Goal: Task Accomplishment & Management: Manage account settings

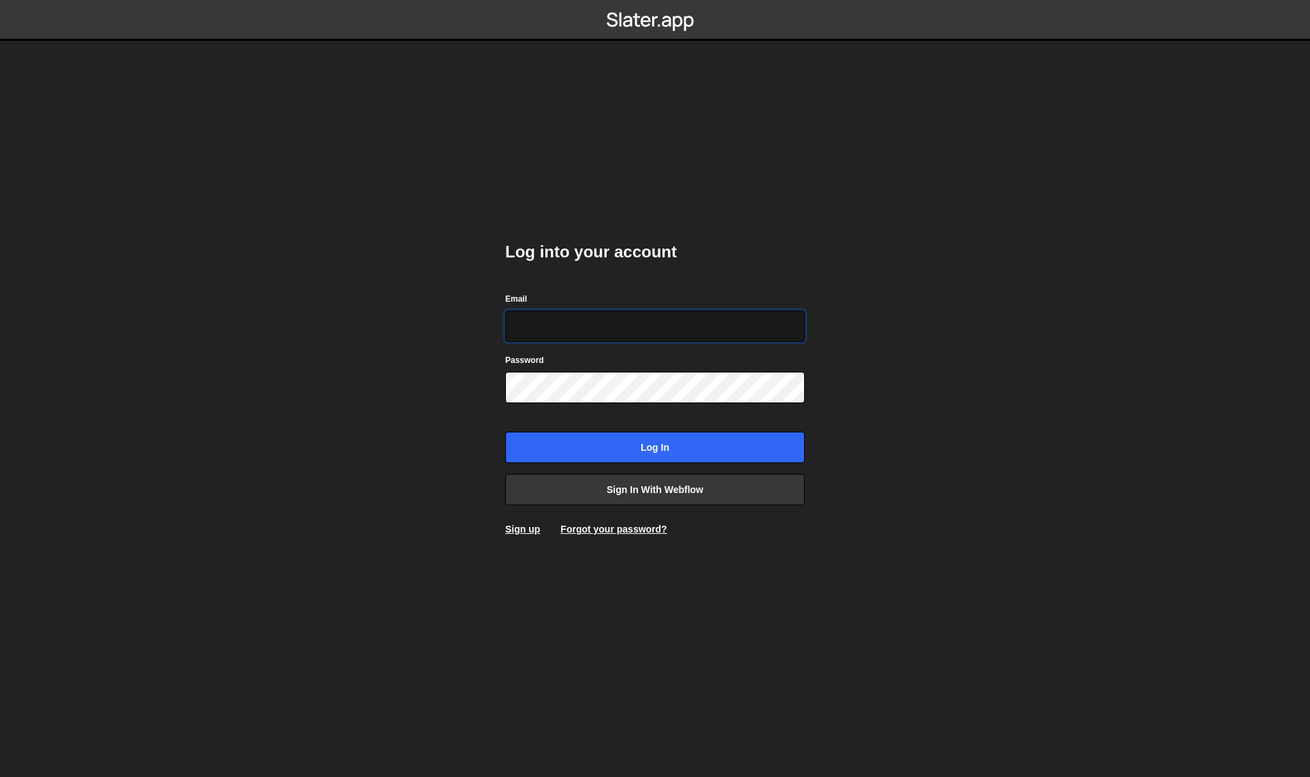
click at [581, 319] on input "Email" at bounding box center [655, 325] width 300 height 31
click at [655, 0] on com-1password-button at bounding box center [655, 0] width 0 height 0
type input "[EMAIL_ADDRESS][DOMAIN_NAME]"
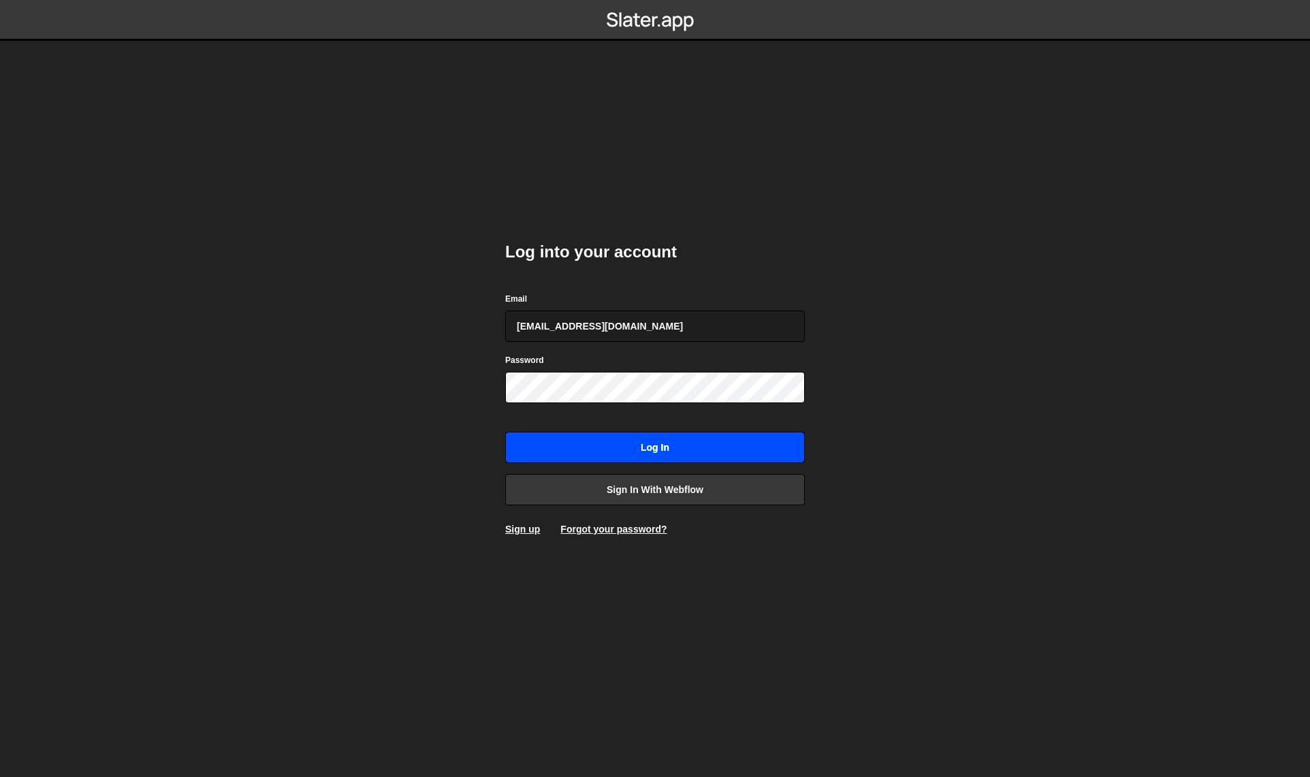
click at [689, 442] on input "Log in" at bounding box center [655, 447] width 300 height 31
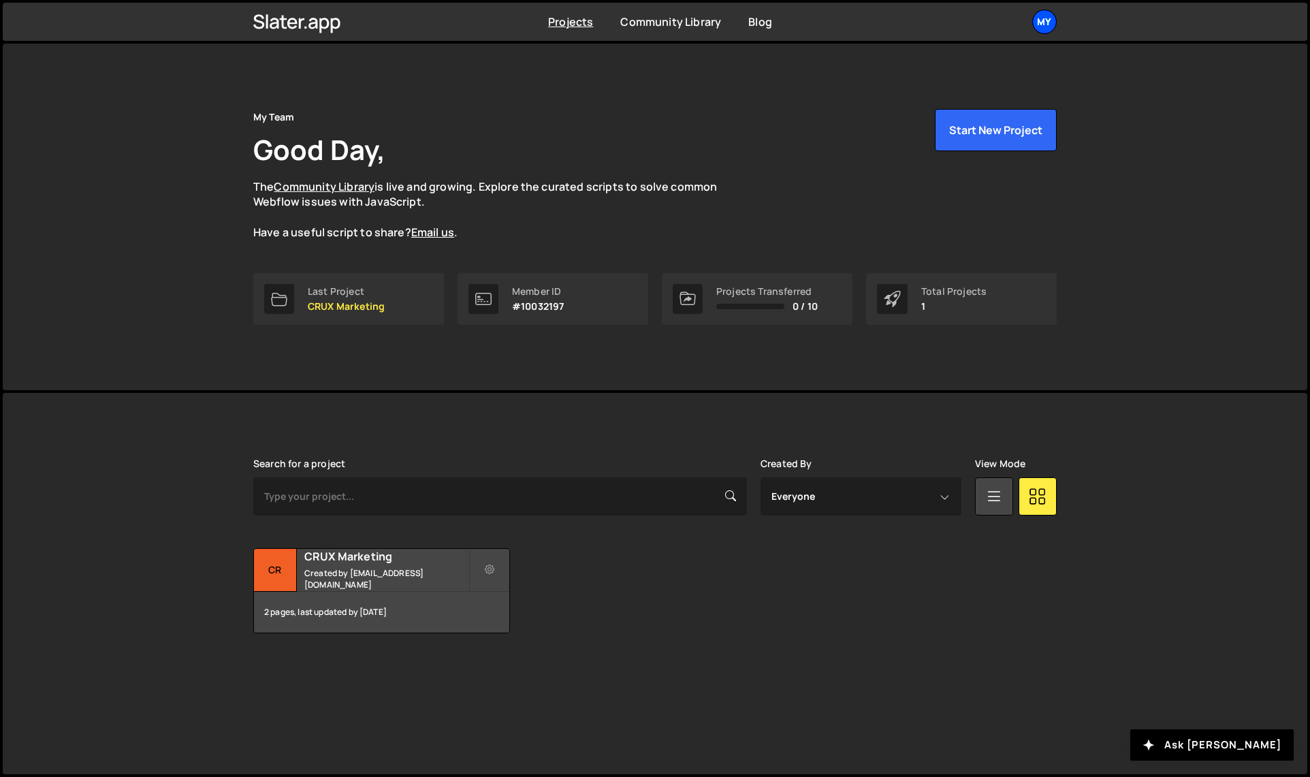
click at [1048, 18] on div "My" at bounding box center [1044, 22] width 25 height 25
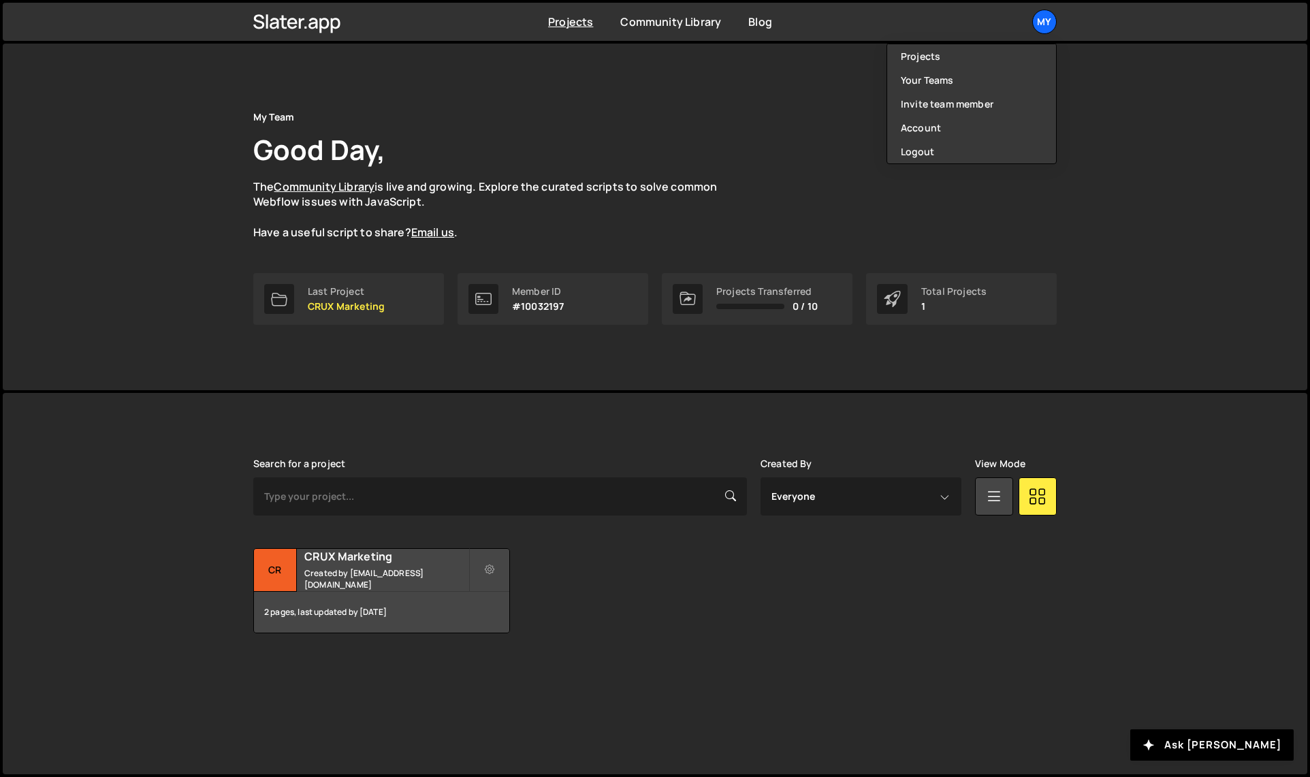
click at [1151, 150] on div "My Team Good Day, The Community Library is live and growing. Explore the curate…" at bounding box center [655, 217] width 1304 height 346
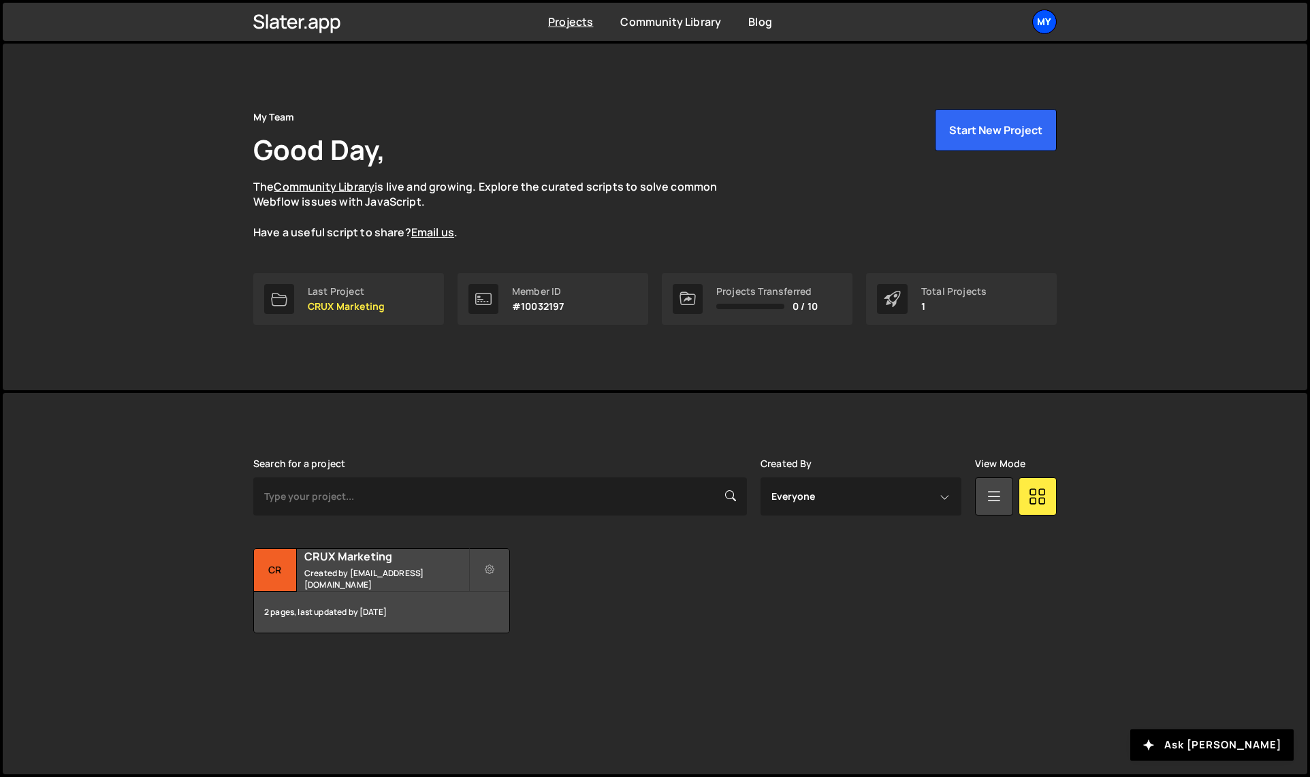
click at [1047, 20] on div "My" at bounding box center [1044, 22] width 25 height 25
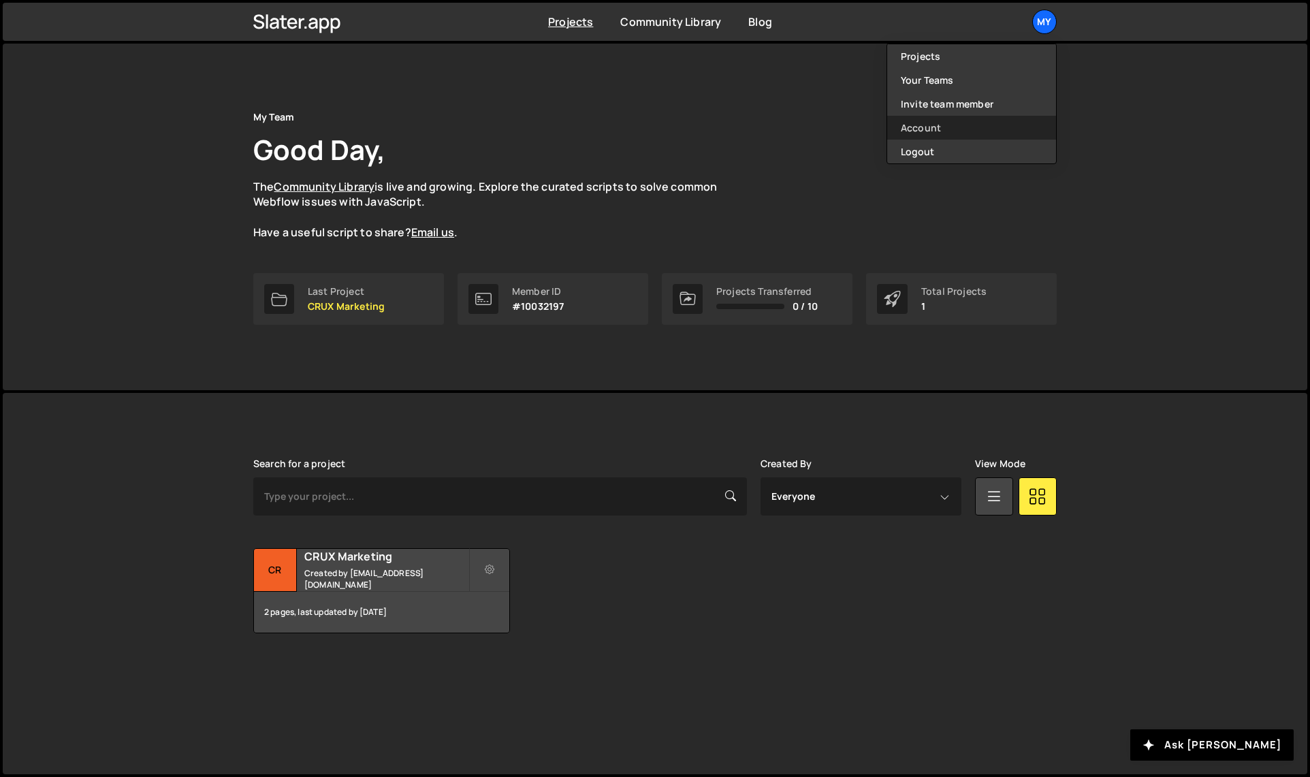
click at [993, 116] on link "Account" at bounding box center [971, 128] width 169 height 24
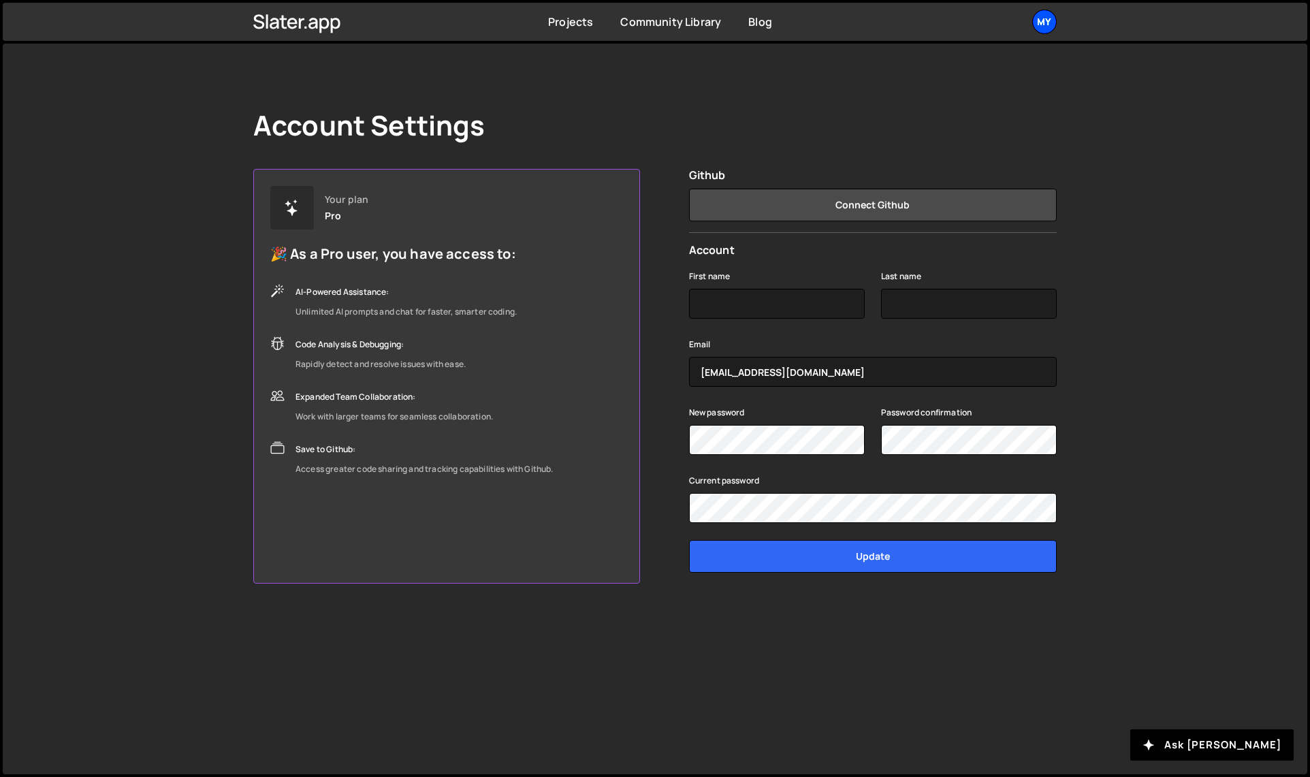
click at [1039, 28] on div "My" at bounding box center [1044, 22] width 25 height 25
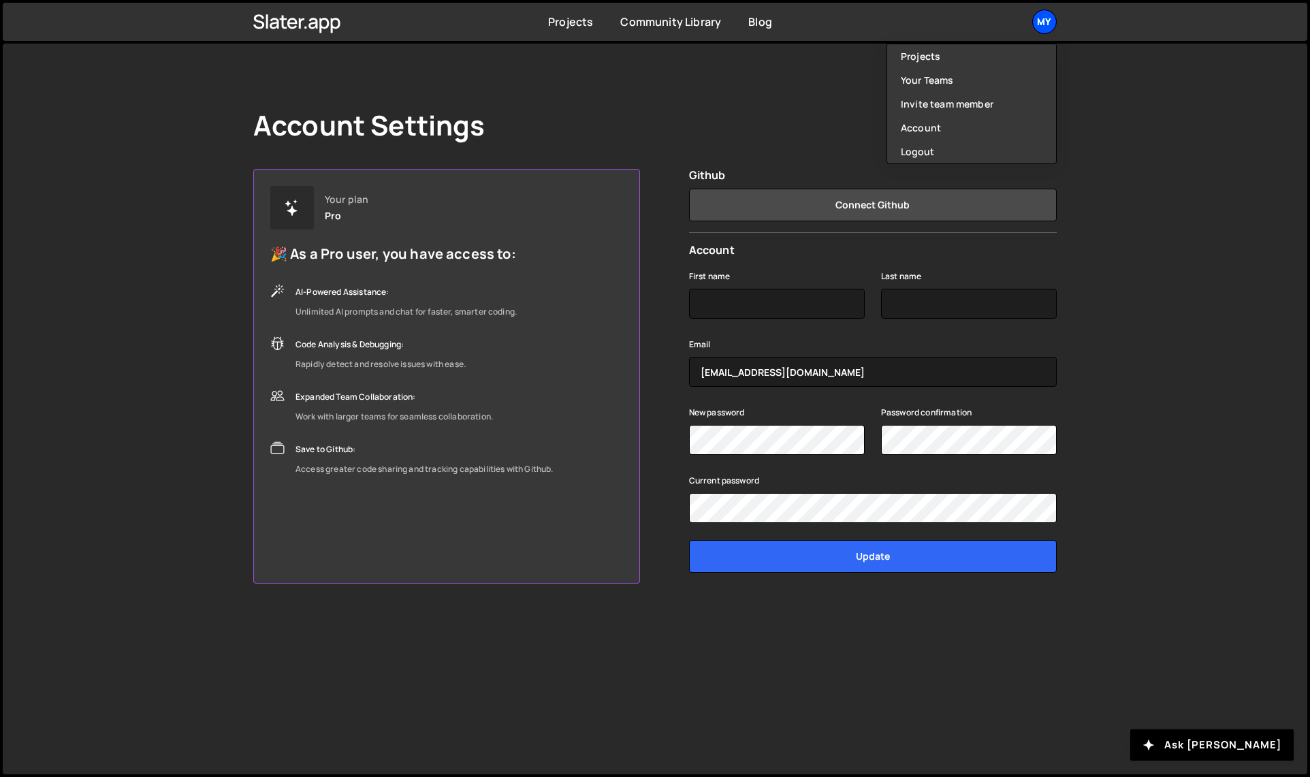
click at [1039, 15] on div "My" at bounding box center [1044, 22] width 25 height 25
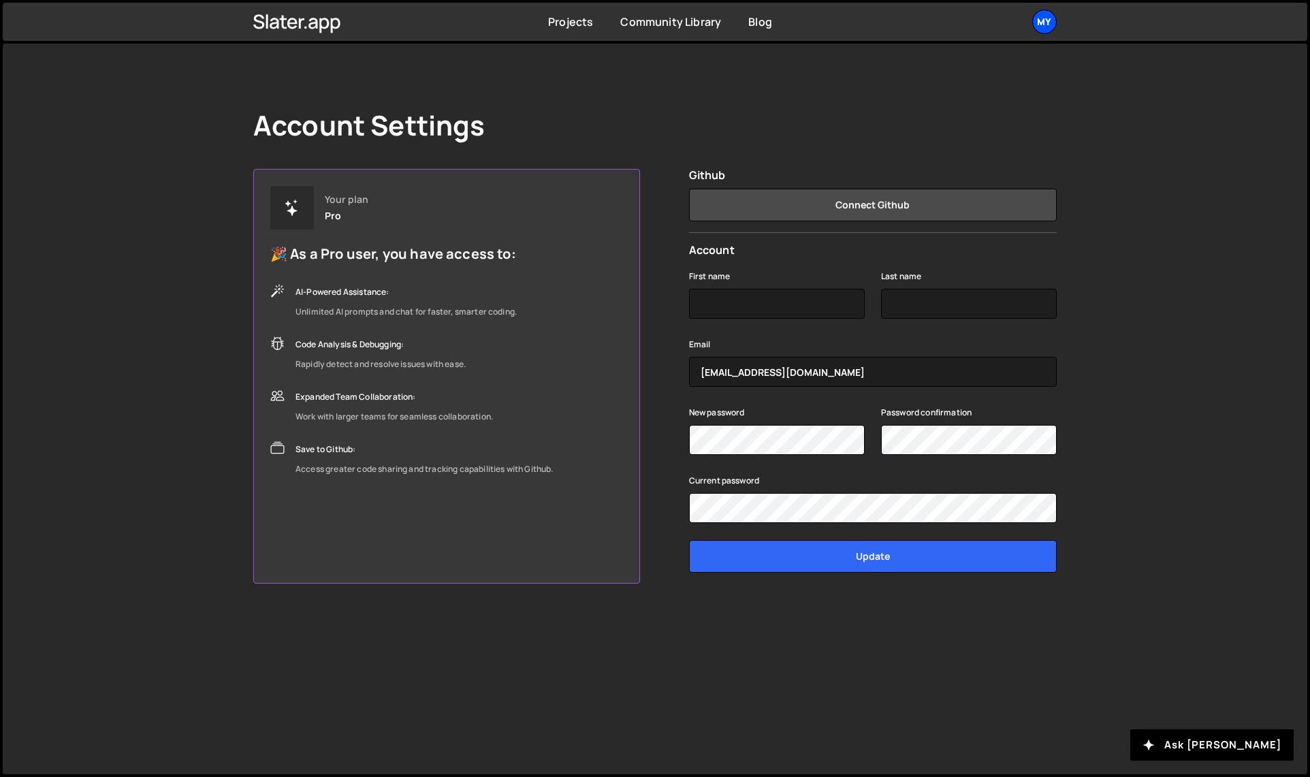
click at [1039, 15] on div "My" at bounding box center [1044, 22] width 25 height 25
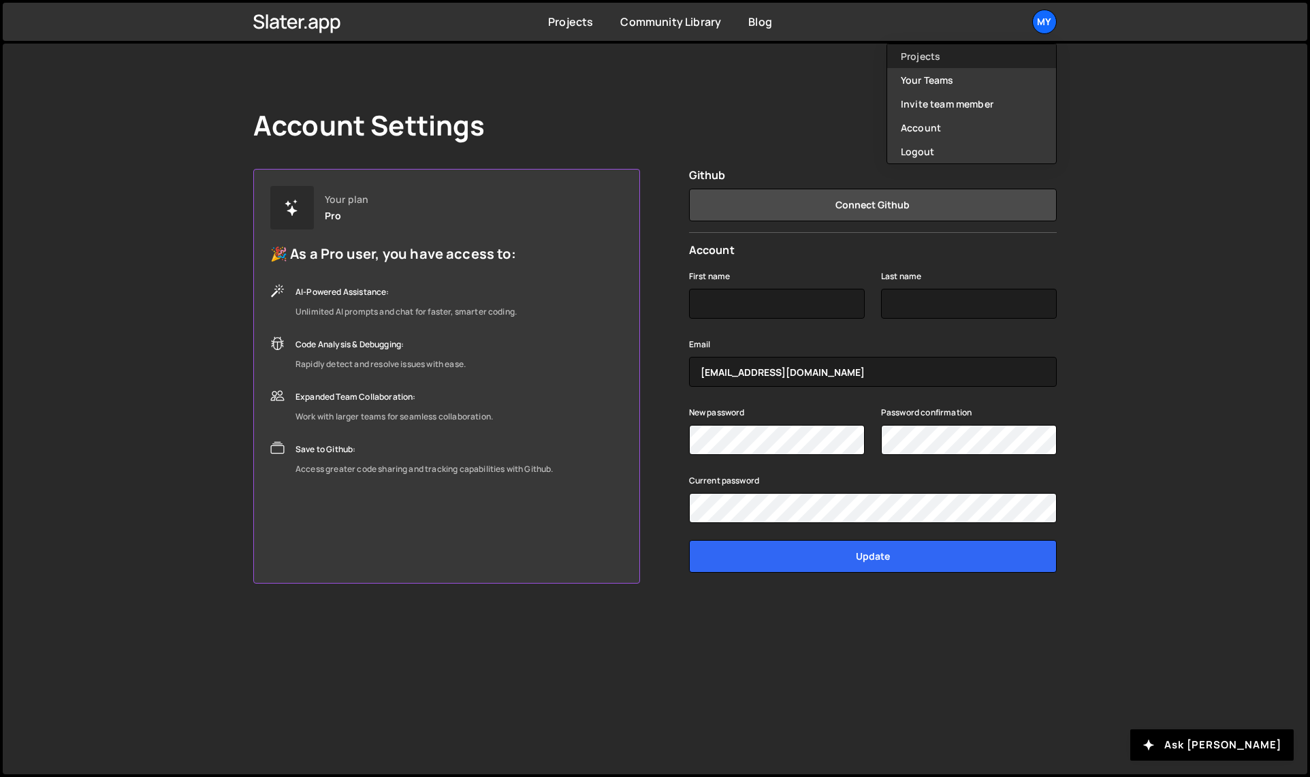
click at [952, 56] on link "Projects" at bounding box center [971, 56] width 169 height 24
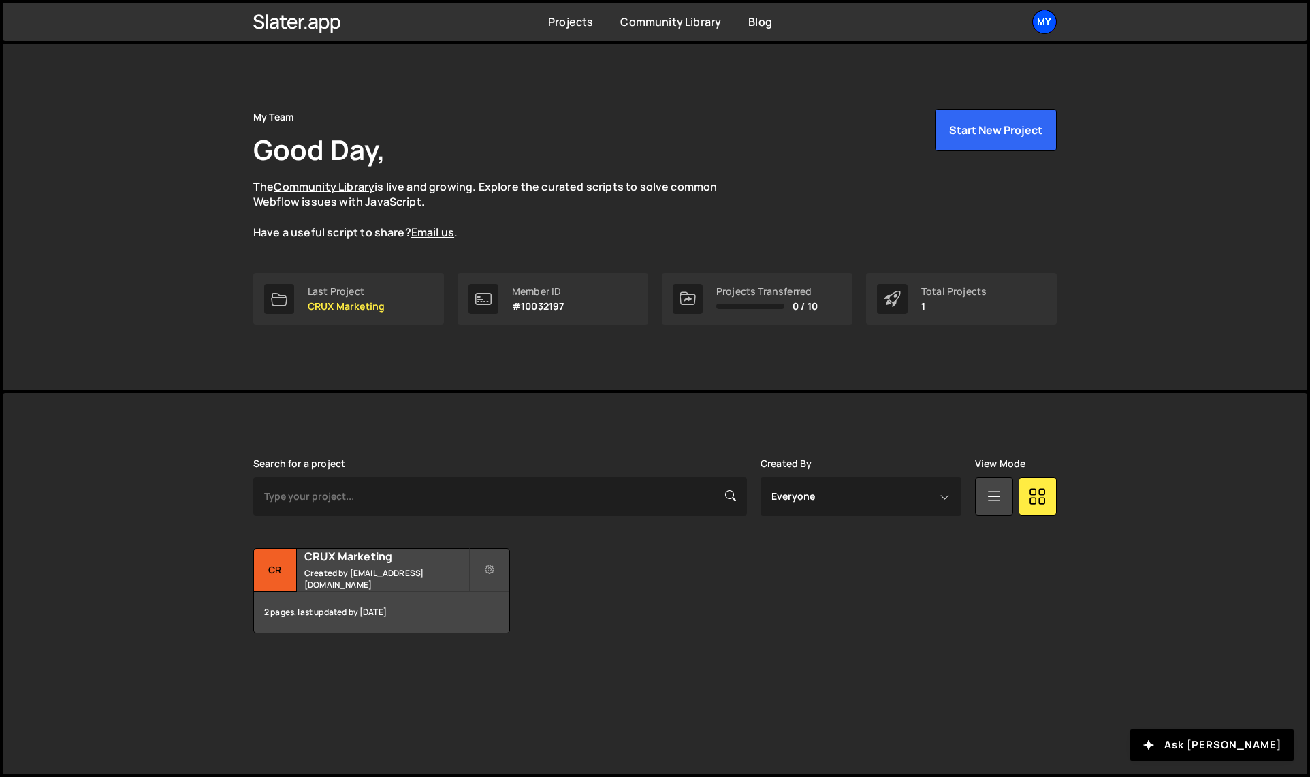
click at [1052, 20] on div "My" at bounding box center [1044, 22] width 25 height 25
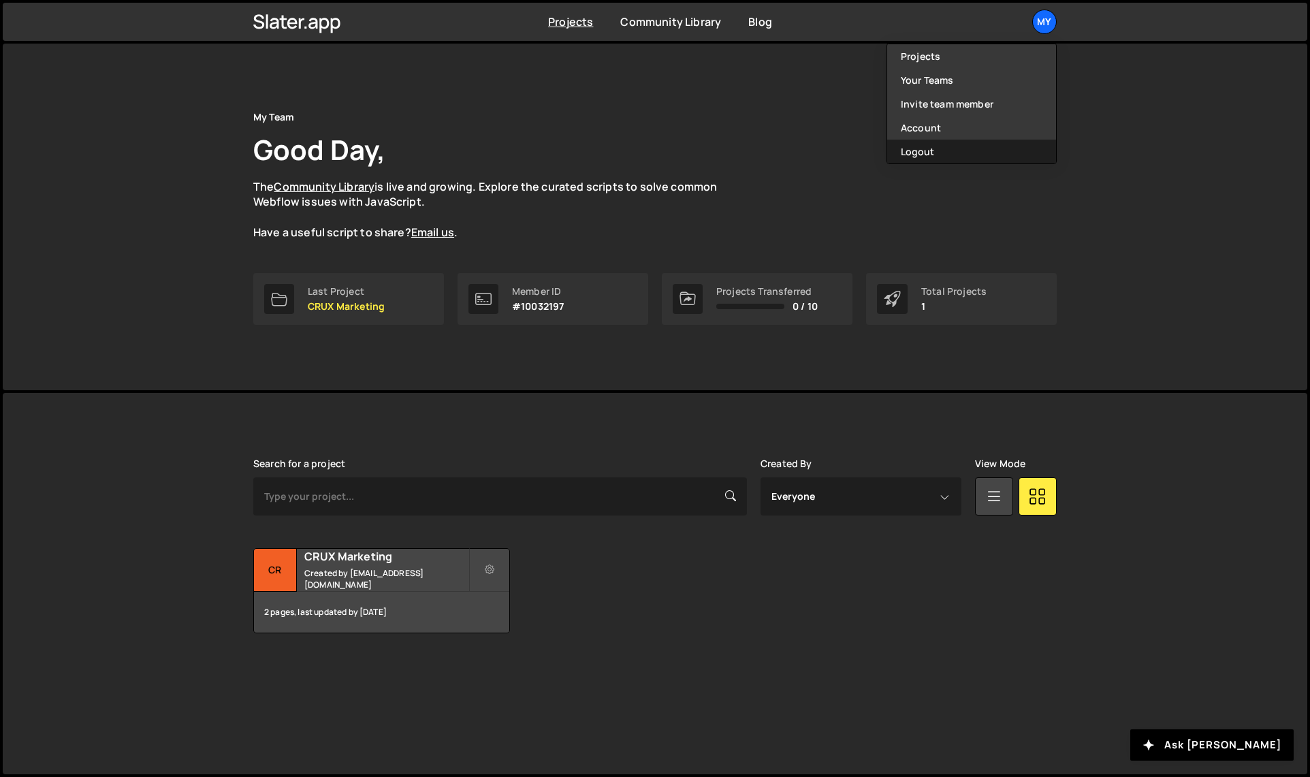
click at [952, 157] on button "Logout" at bounding box center [971, 152] width 169 height 24
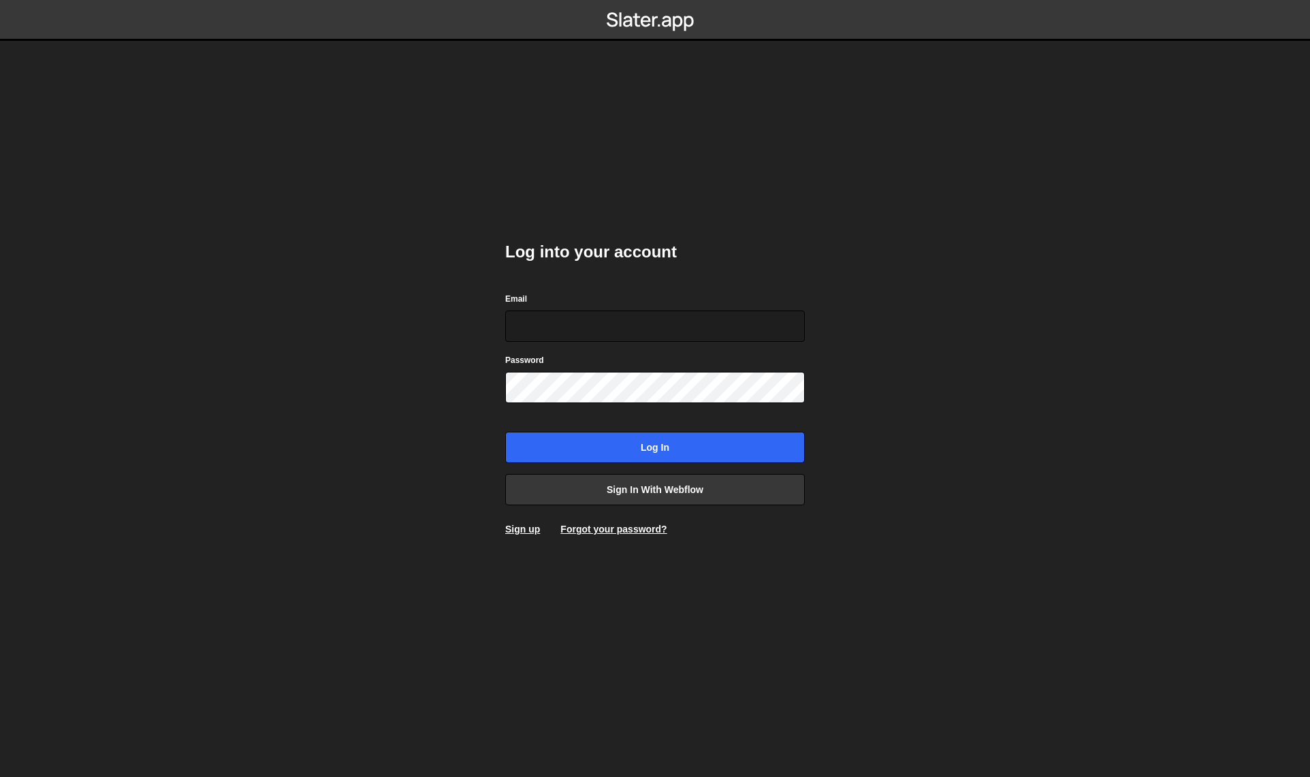
click at [655, 0] on com-1password-button at bounding box center [655, 0] width 0 height 0
click at [747, 316] on input "Email" at bounding box center [655, 325] width 300 height 31
click at [655, 0] on com-1password-button at bounding box center [655, 0] width 0 height 0
type input "[EMAIL_ADDRESS][DOMAIN_NAME]"
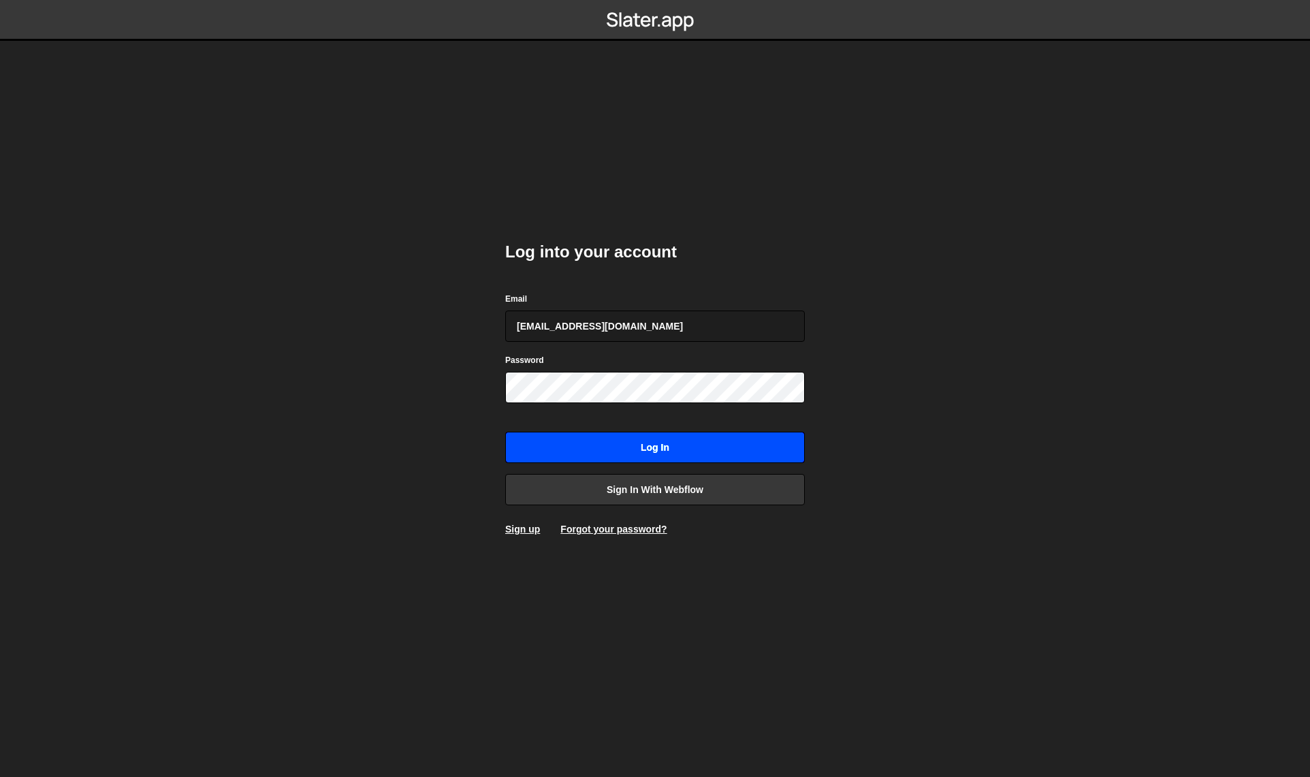
click at [647, 448] on input "Log in" at bounding box center [655, 447] width 300 height 31
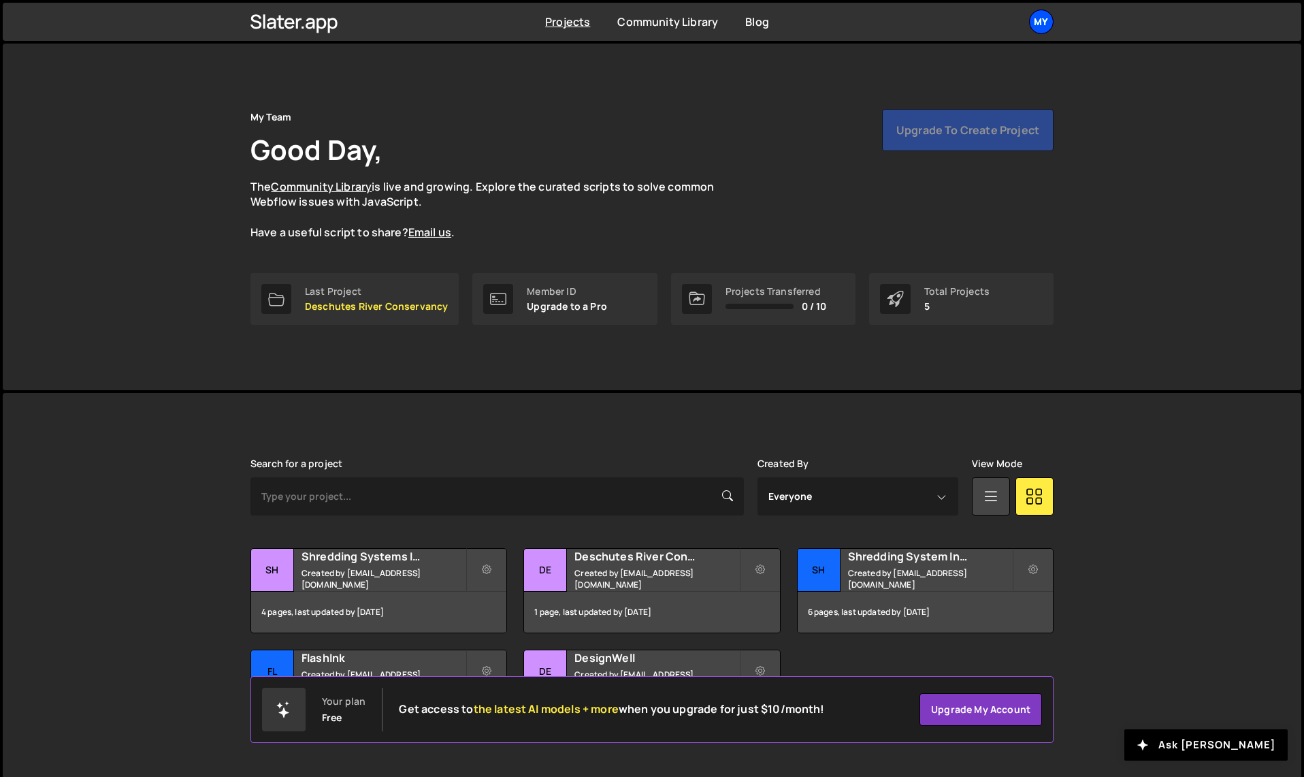
click at [1037, 22] on div "My" at bounding box center [1041, 22] width 25 height 25
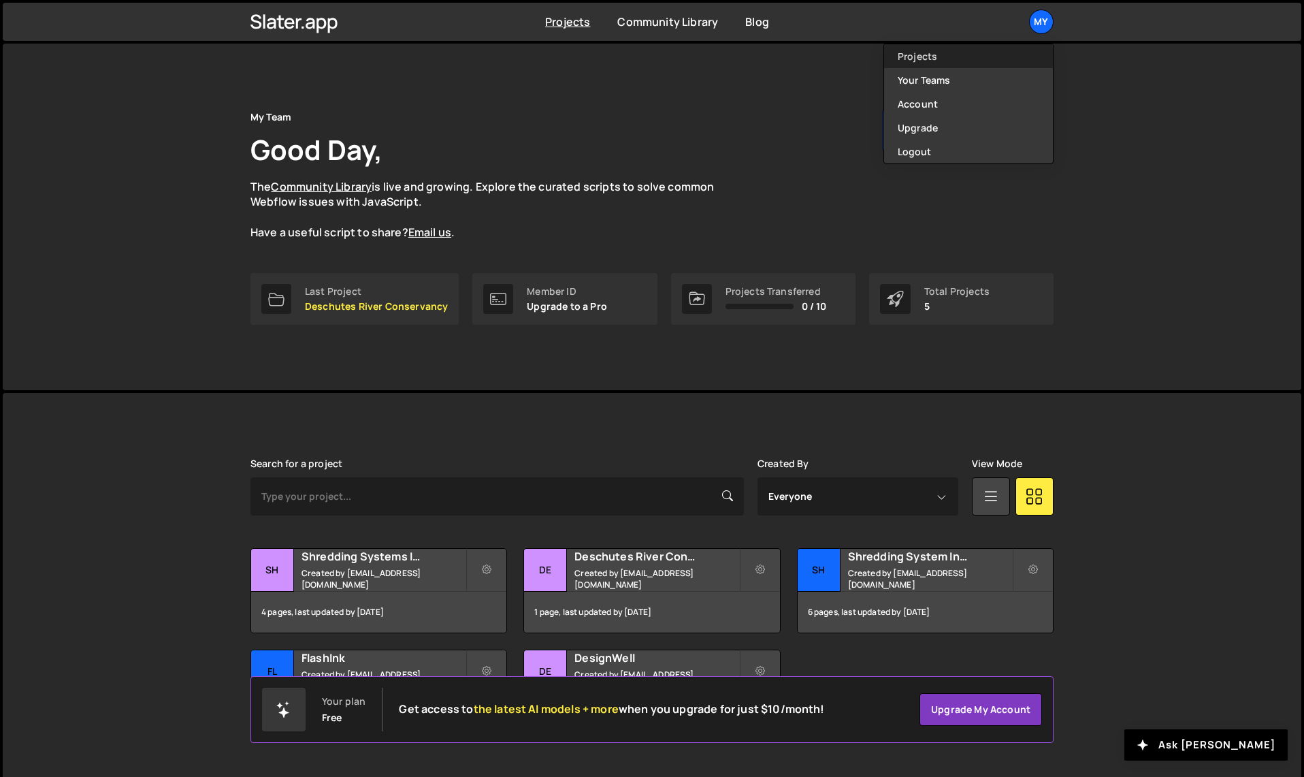
click at [969, 54] on link "Projects" at bounding box center [968, 56] width 169 height 24
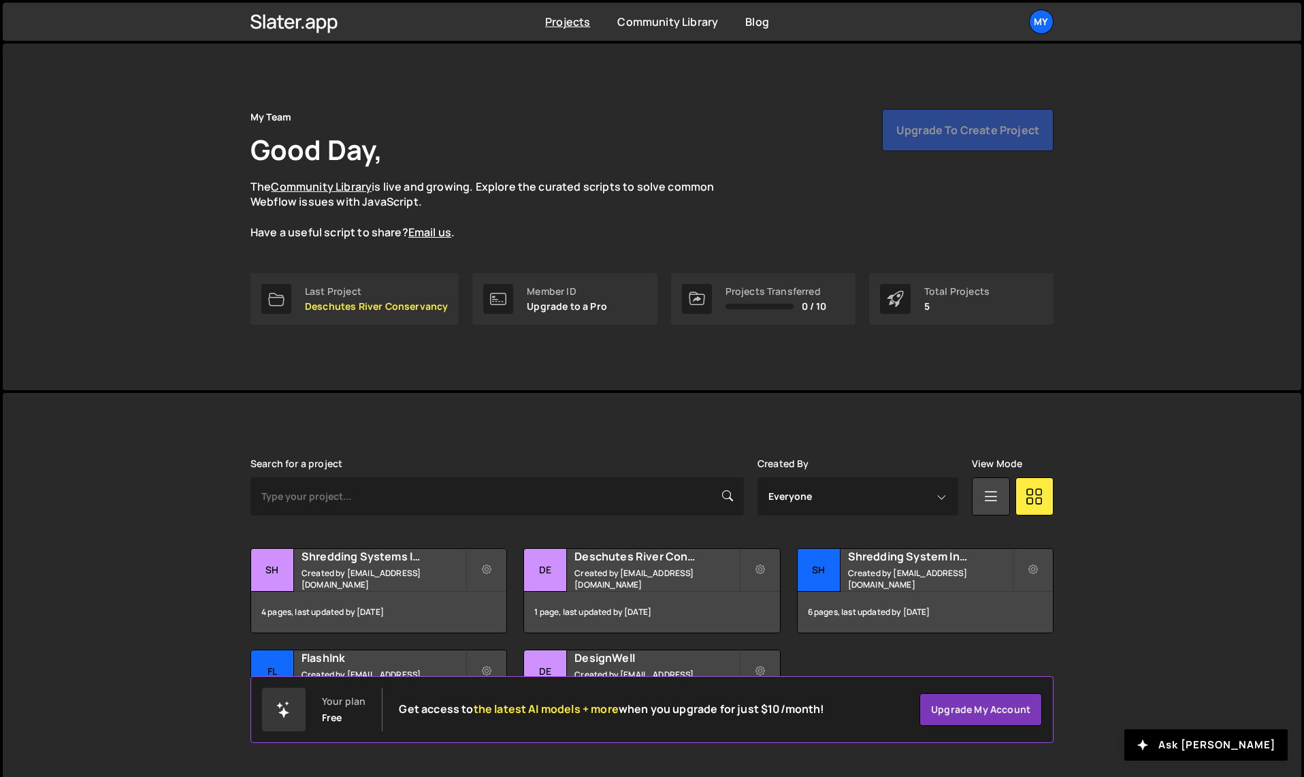
click at [1043, 23] on div "My" at bounding box center [1041, 22] width 25 height 25
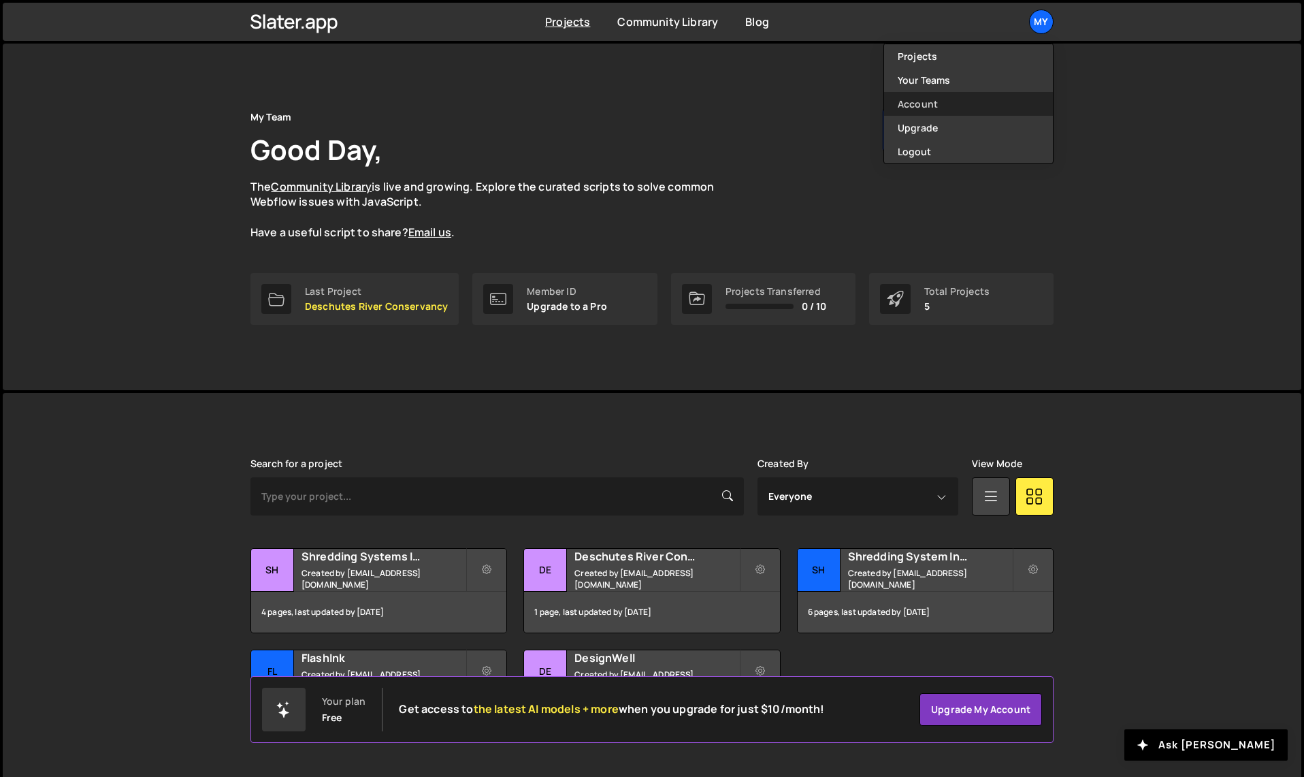
click at [1008, 104] on link "Account" at bounding box center [968, 104] width 169 height 24
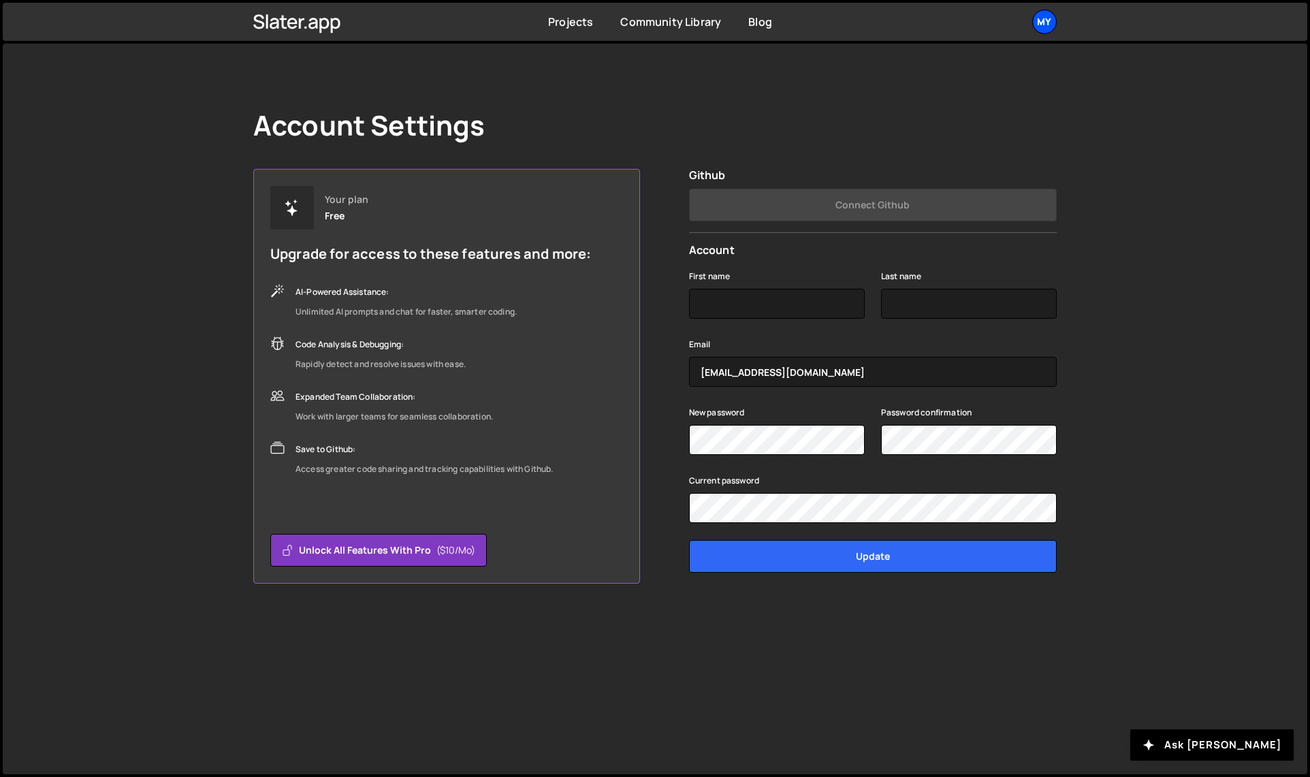
click at [1048, 17] on div "My" at bounding box center [1044, 22] width 25 height 25
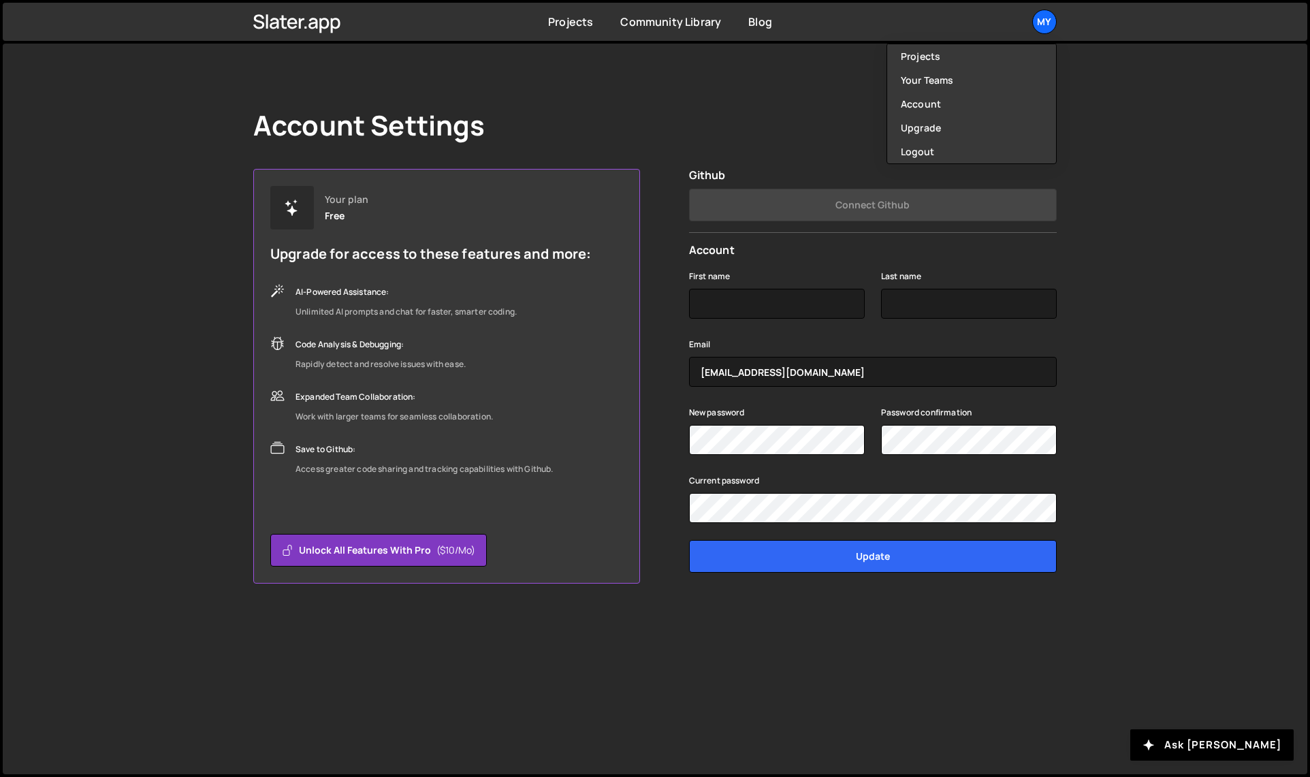
click at [801, 178] on h2 "Github" at bounding box center [873, 175] width 368 height 13
